Goal: Task Accomplishment & Management: Manage account settings

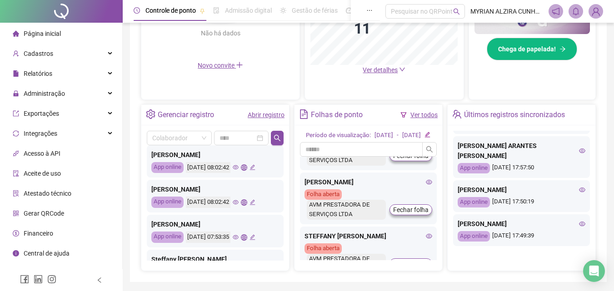
scroll to position [433, 0]
click at [42, 50] on span "Cadastros" at bounding box center [39, 53] width 30 height 7
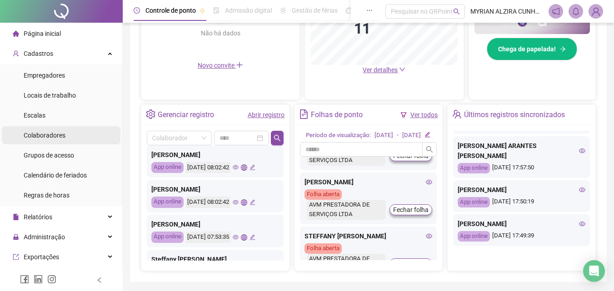
click at [70, 136] on li "Colaboradores" at bounding box center [61, 135] width 119 height 18
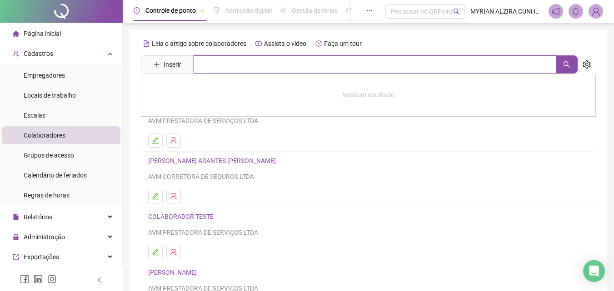
click at [332, 67] on input "text" at bounding box center [374, 64] width 362 height 18
type input "*******"
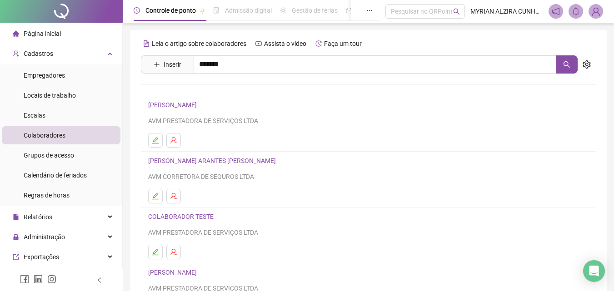
click at [206, 90] on link "[PERSON_NAME]" at bounding box center [182, 91] width 49 height 7
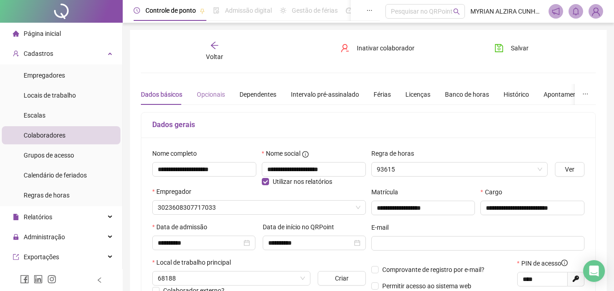
type input "**********"
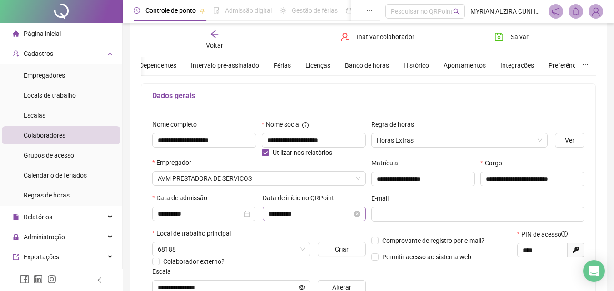
scroll to position [45, 0]
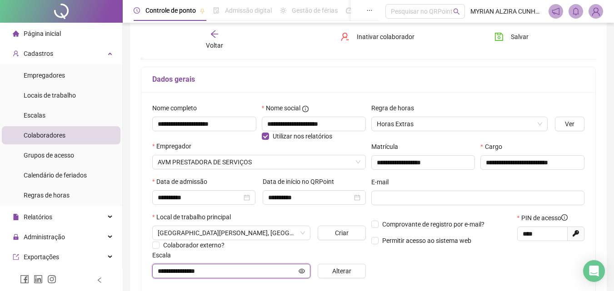
click at [301, 271] on icon "eye" at bounding box center [301, 270] width 6 height 5
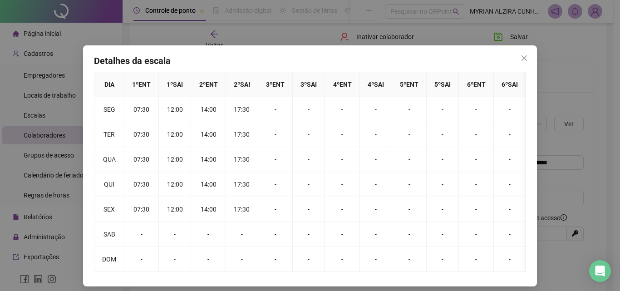
click at [525, 64] on button "Close" at bounding box center [524, 58] width 15 height 15
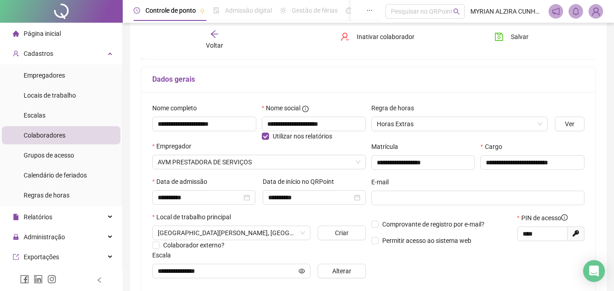
click at [217, 39] on div "Voltar" at bounding box center [214, 40] width 70 height 21
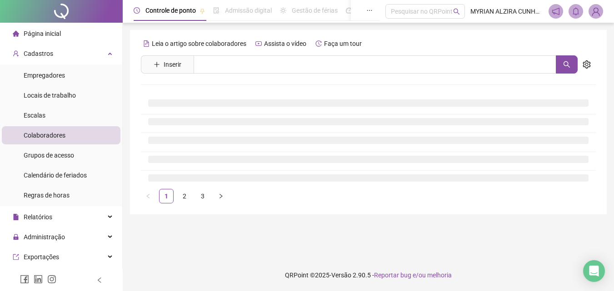
scroll to position [0, 0]
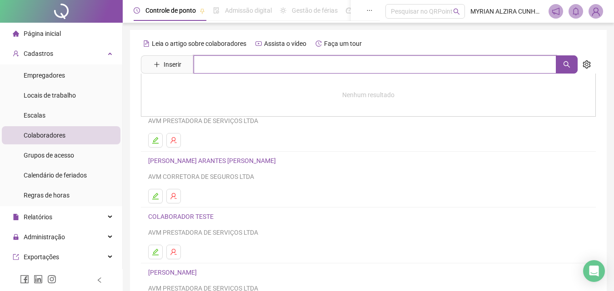
click at [218, 68] on input "text" at bounding box center [374, 64] width 362 height 18
type input "******"
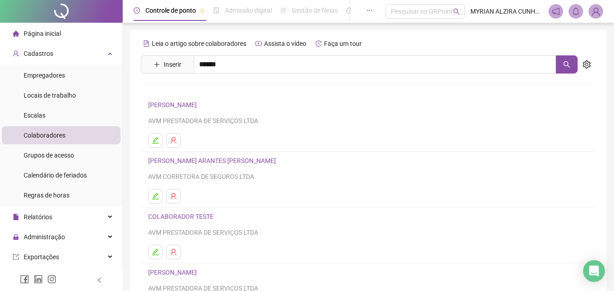
click at [206, 90] on link "[PERSON_NAME]" at bounding box center [182, 91] width 49 height 7
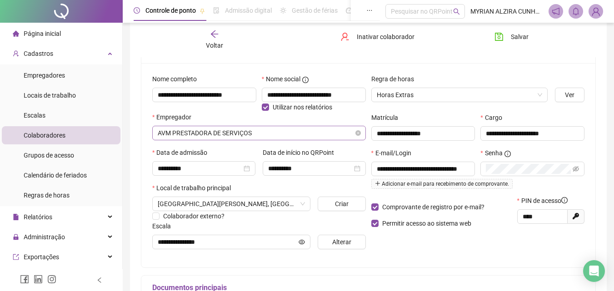
scroll to position [91, 0]
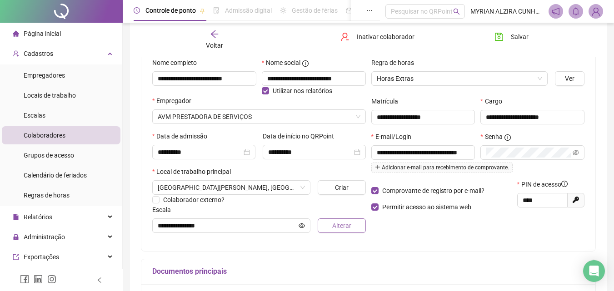
click at [341, 228] on span "Alterar" at bounding box center [341, 226] width 19 height 10
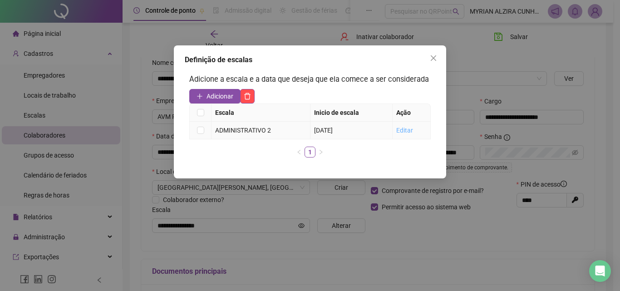
click at [406, 129] on link "Editar" at bounding box center [404, 130] width 17 height 7
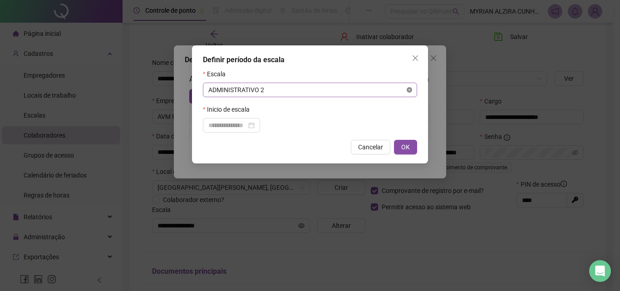
click at [411, 89] on icon "close-circle" at bounding box center [409, 89] width 5 height 5
click at [379, 89] on span "ADMINISTRATIVO 2" at bounding box center [309, 90] width 203 height 14
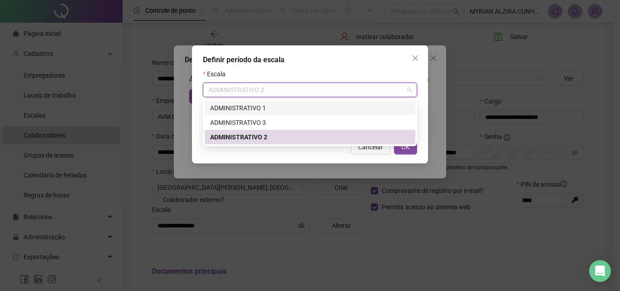
click at [327, 107] on div "ADMINISTRATIVO 1" at bounding box center [310, 108] width 200 height 10
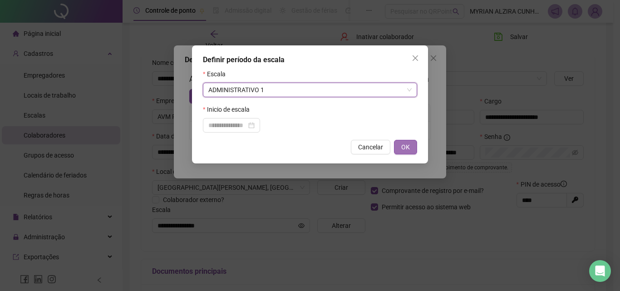
click at [406, 141] on button "OK" at bounding box center [405, 147] width 23 height 15
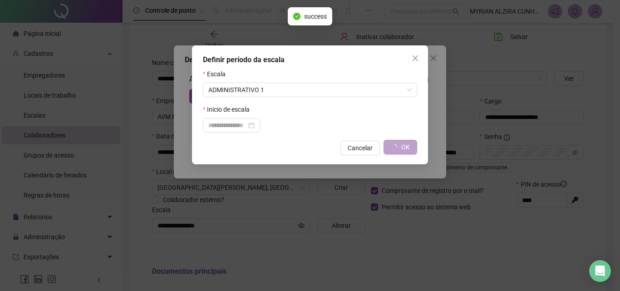
type input "**********"
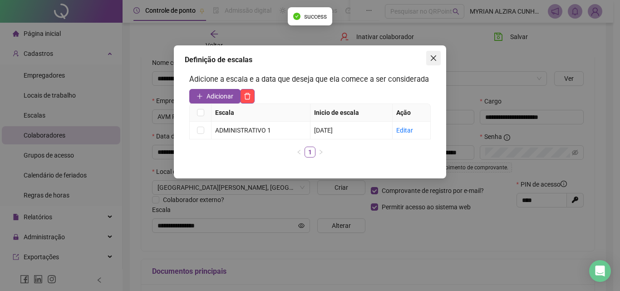
click at [433, 58] on icon "close" at bounding box center [433, 57] width 5 height 5
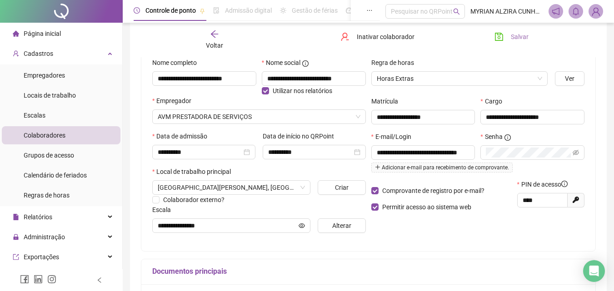
click at [515, 39] on span "Salvar" at bounding box center [519, 37] width 18 height 10
click at [219, 38] on div "Voltar" at bounding box center [214, 40] width 70 height 21
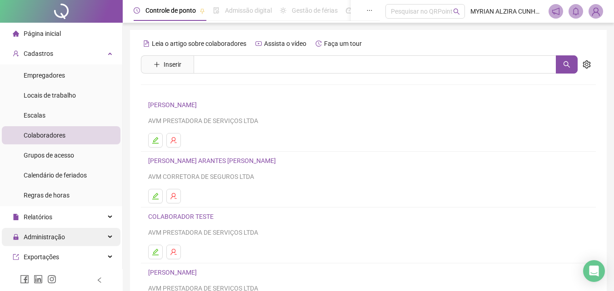
click at [50, 234] on span "Administração" at bounding box center [44, 236] width 41 height 7
click at [88, 245] on div "Administração" at bounding box center [61, 237] width 119 height 18
click at [95, 239] on div "Administração" at bounding box center [61, 237] width 119 height 18
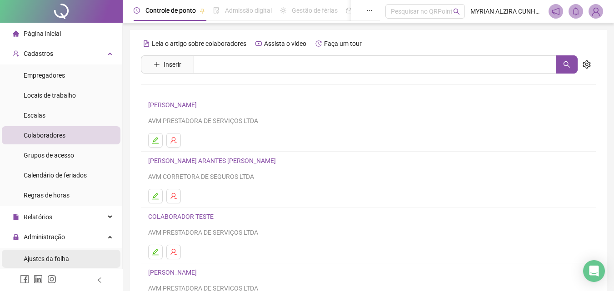
click at [59, 258] on span "Ajustes da folha" at bounding box center [46, 258] width 45 height 7
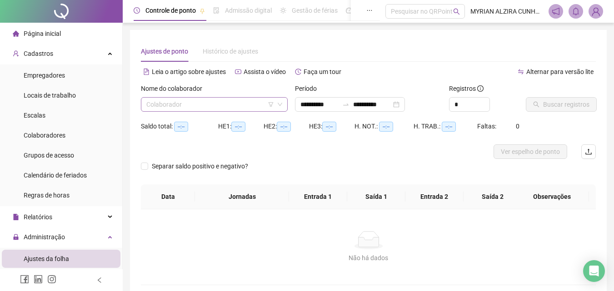
click at [205, 109] on input "search" at bounding box center [210, 105] width 128 height 14
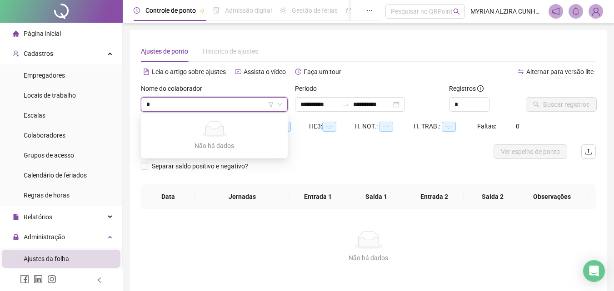
type input "**"
type input "**********"
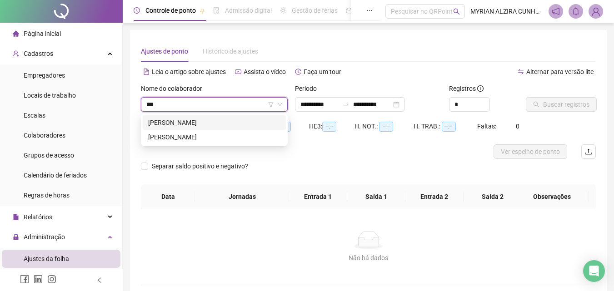
type input "****"
click at [207, 122] on div "[PERSON_NAME]" at bounding box center [214, 123] width 132 height 10
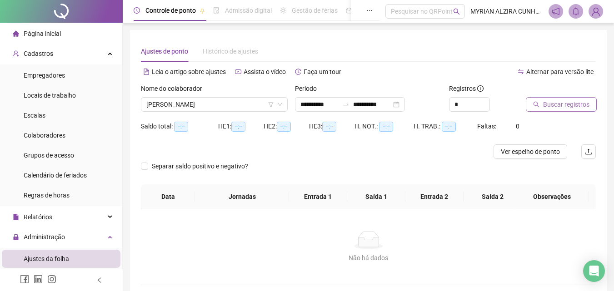
click at [549, 107] on span "Buscar registros" at bounding box center [566, 104] width 46 height 10
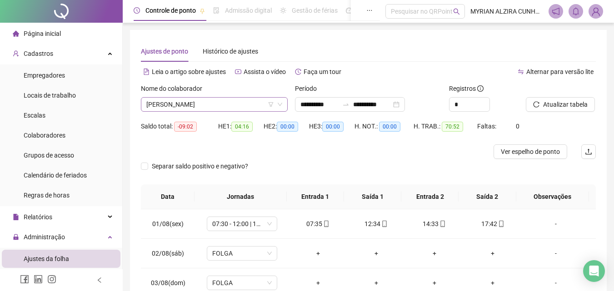
click at [282, 105] on icon "down" at bounding box center [279, 104] width 5 height 5
click at [280, 104] on icon "down" at bounding box center [279, 104] width 5 height 5
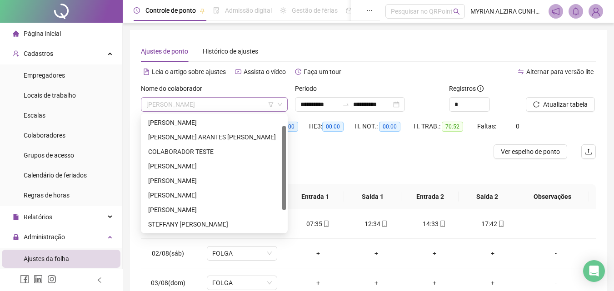
scroll to position [15, 0]
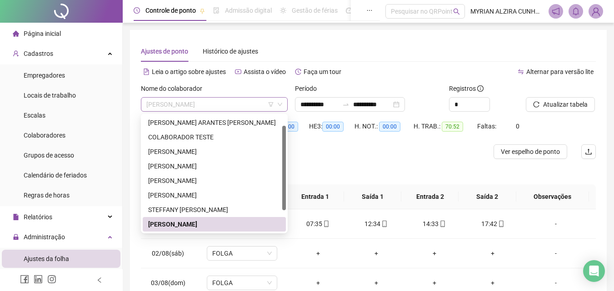
click at [252, 106] on span "[PERSON_NAME]" at bounding box center [214, 105] width 136 height 14
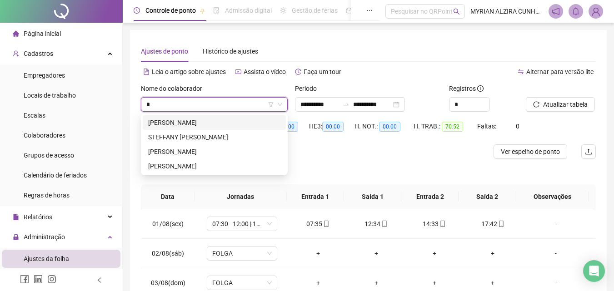
type input "**"
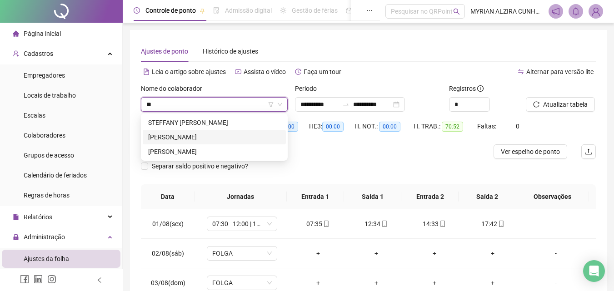
click at [204, 135] on div "[PERSON_NAME]" at bounding box center [214, 137] width 132 height 10
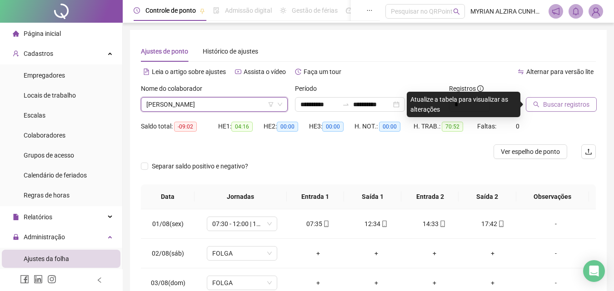
click at [561, 103] on span "Buscar registros" at bounding box center [566, 104] width 46 height 10
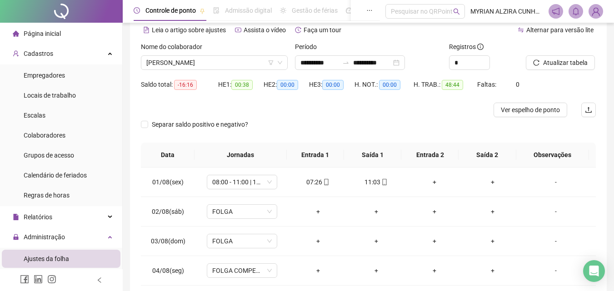
scroll to position [26, 0]
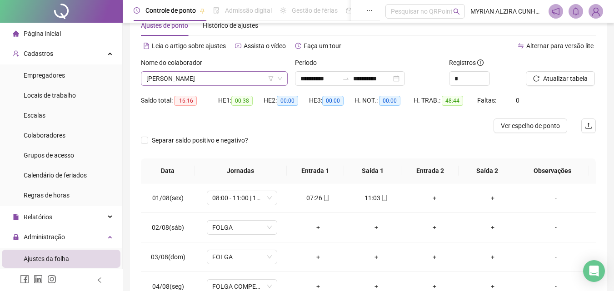
click at [279, 80] on icon "down" at bounding box center [279, 78] width 5 height 5
click at [279, 79] on icon "down" at bounding box center [279, 78] width 5 height 3
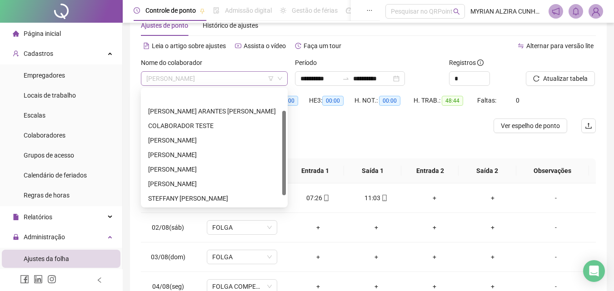
scroll to position [29, 0]
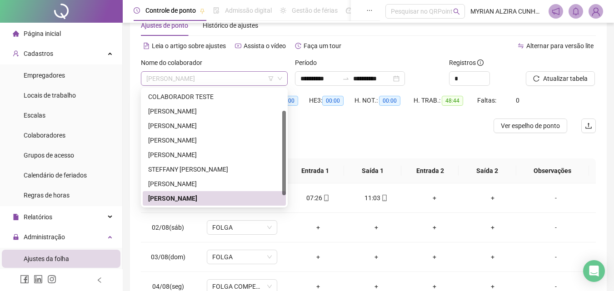
click at [276, 76] on span "[PERSON_NAME]" at bounding box center [214, 79] width 136 height 14
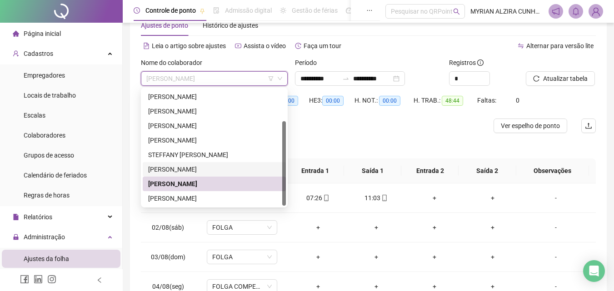
click at [221, 169] on div "[PERSON_NAME]" at bounding box center [214, 169] width 132 height 10
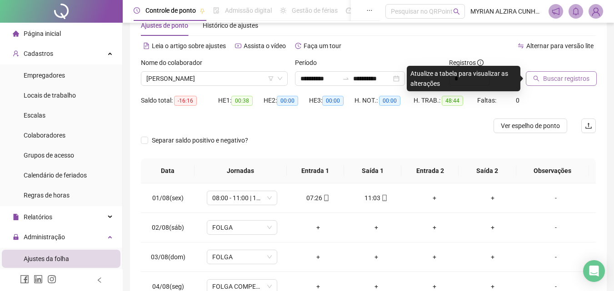
click at [572, 79] on span "Buscar registros" at bounding box center [566, 79] width 46 height 10
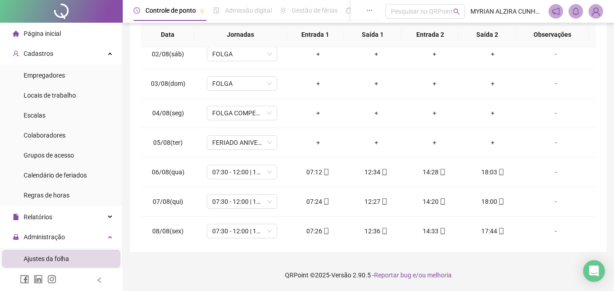
scroll to position [0, 0]
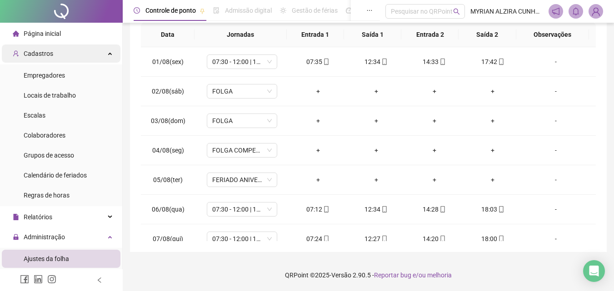
click at [38, 53] on span "Cadastros" at bounding box center [39, 53] width 30 height 7
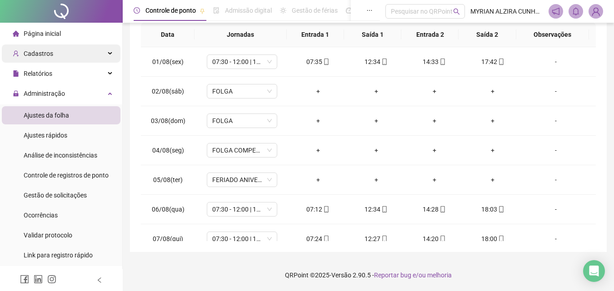
click at [38, 53] on span "Cadastros" at bounding box center [39, 53] width 30 height 7
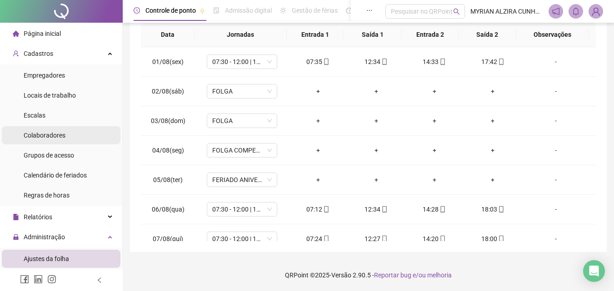
click at [40, 136] on span "Colaboradores" at bounding box center [45, 135] width 42 height 7
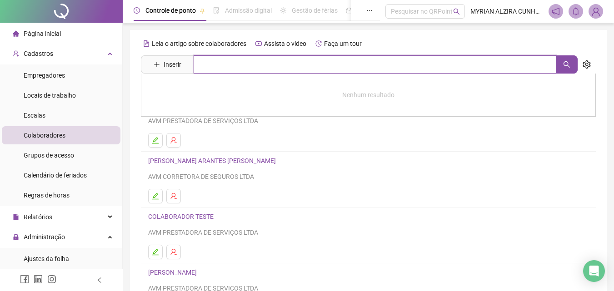
click at [269, 66] on input "text" at bounding box center [374, 64] width 362 height 18
type input "******"
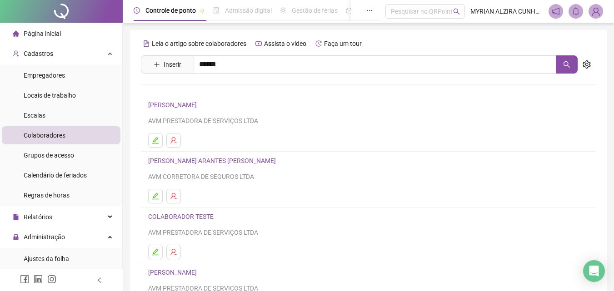
click at [206, 92] on link "[PERSON_NAME]" at bounding box center [182, 91] width 49 height 7
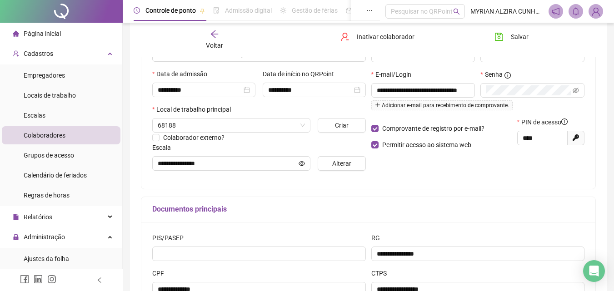
scroll to position [182, 0]
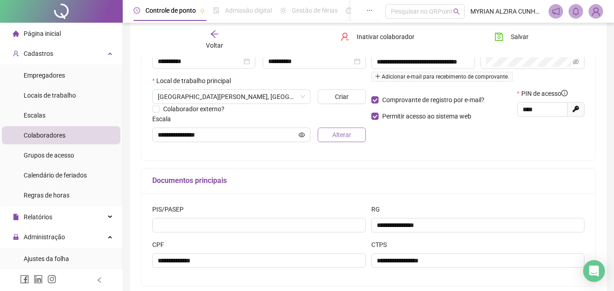
click at [330, 134] on button "Alterar" at bounding box center [341, 135] width 48 height 15
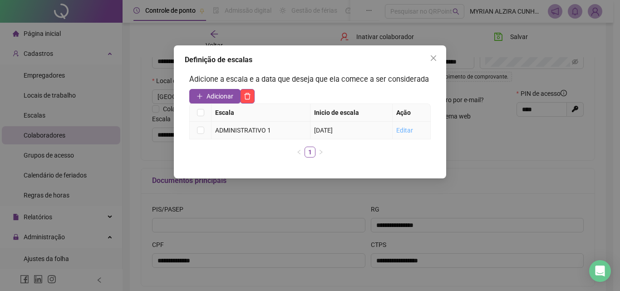
click at [398, 127] on link "Editar" at bounding box center [404, 130] width 17 height 7
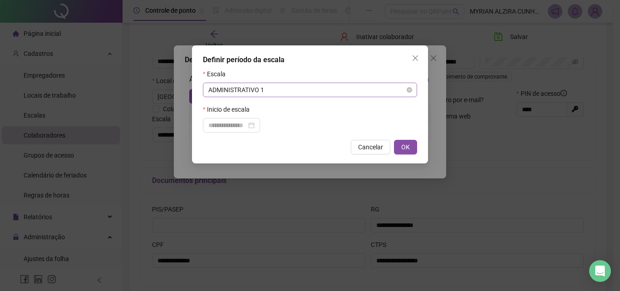
click at [385, 92] on span "ADMINISTRATIVO 1" at bounding box center [309, 90] width 203 height 14
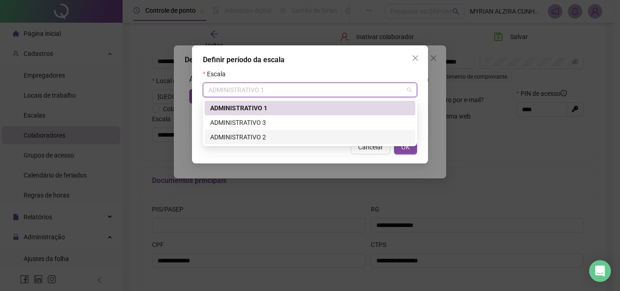
click at [360, 134] on div "ADMINISTRATIVO 2" at bounding box center [310, 137] width 200 height 10
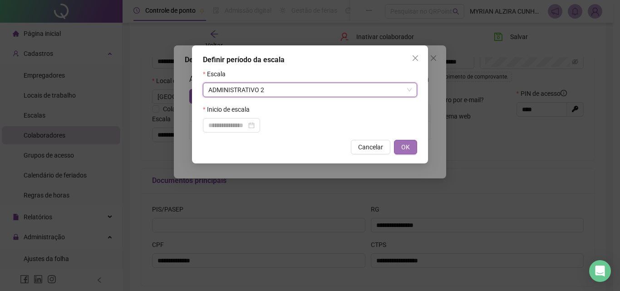
click at [410, 146] on button "OK" at bounding box center [405, 147] width 23 height 15
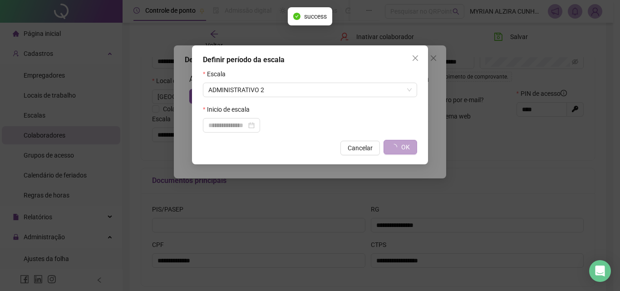
type input "**********"
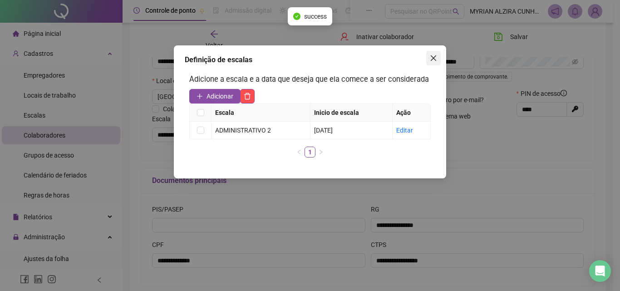
click at [436, 57] on icon "close" at bounding box center [433, 57] width 7 height 7
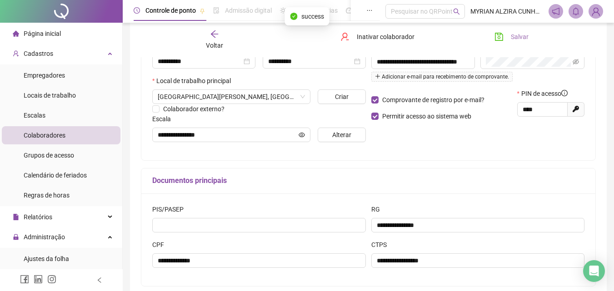
click at [497, 30] on button "Salvar" at bounding box center [511, 37] width 48 height 15
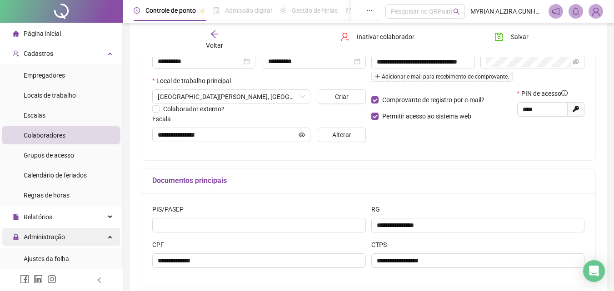
click at [69, 240] on div "Administração" at bounding box center [61, 237] width 119 height 18
click at [69, 241] on div "Administração" at bounding box center [61, 237] width 119 height 18
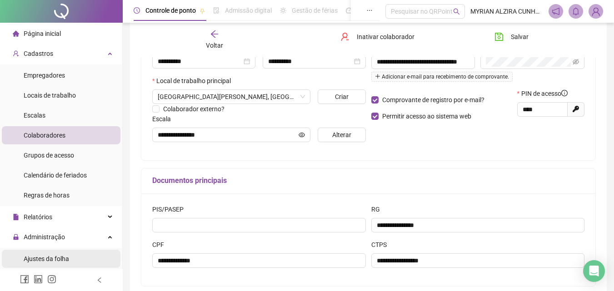
click at [62, 259] on span "Ajustes da folha" at bounding box center [46, 258] width 45 height 7
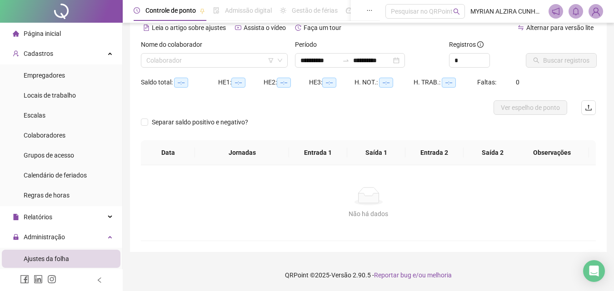
scroll to position [44, 0]
type input "**********"
click at [215, 61] on input "search" at bounding box center [210, 61] width 128 height 14
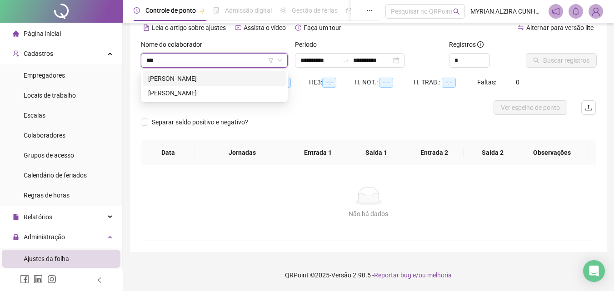
type input "****"
click at [212, 74] on div "[PERSON_NAME]" at bounding box center [214, 79] width 132 height 10
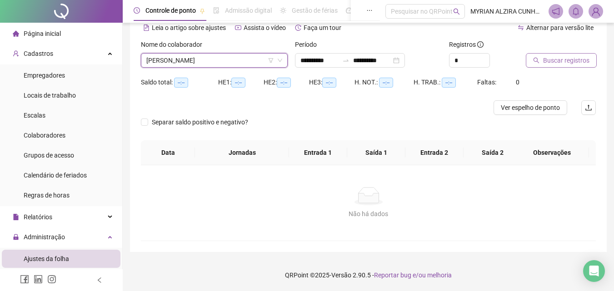
click at [546, 65] on button "Buscar registros" at bounding box center [560, 60] width 71 height 15
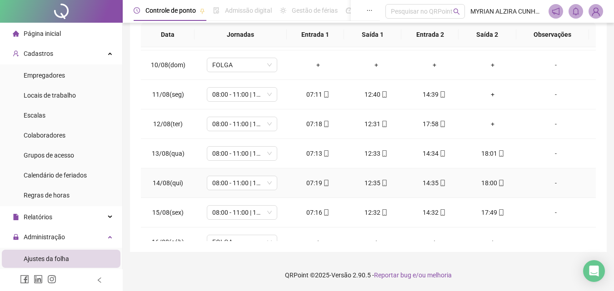
scroll to position [308, 0]
